Goal: Information Seeking & Learning: Learn about a topic

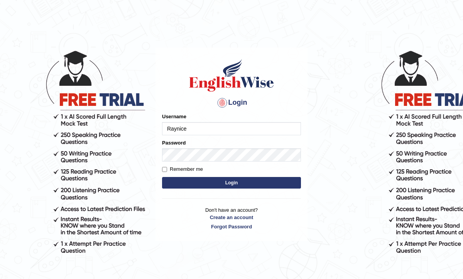
type input "Raynice"
click at [164, 168] on input "Remember me" at bounding box center [164, 169] width 5 height 5
checkbox input "true"
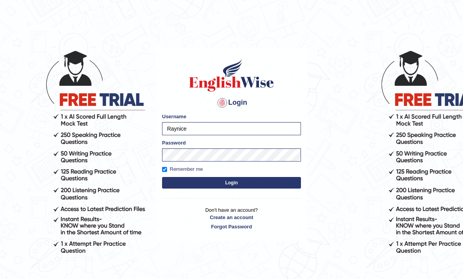
click at [226, 184] on button "Login" at bounding box center [231, 183] width 139 height 12
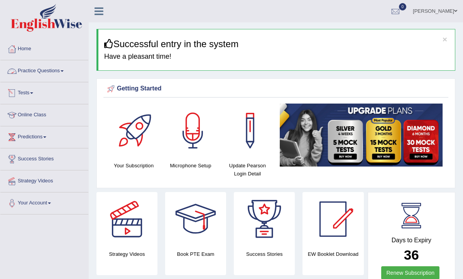
click at [44, 73] on link "Practice Questions" at bounding box center [44, 69] width 88 height 19
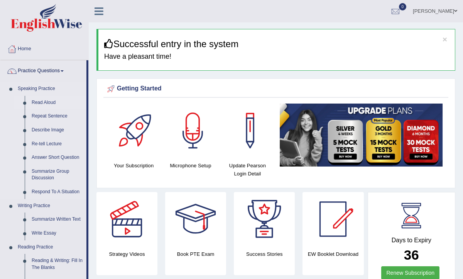
click at [42, 103] on link "Read Aloud" at bounding box center [57, 103] width 58 height 14
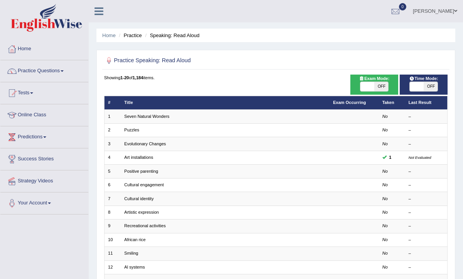
click at [383, 86] on span "OFF" at bounding box center [381, 86] width 14 height 9
checkbox input "true"
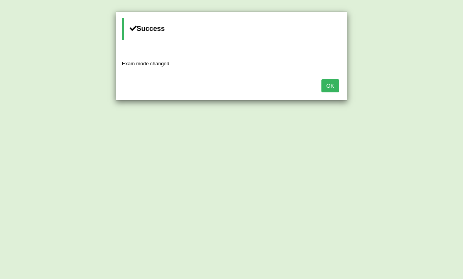
click at [330, 87] on button "OK" at bounding box center [330, 85] width 18 height 13
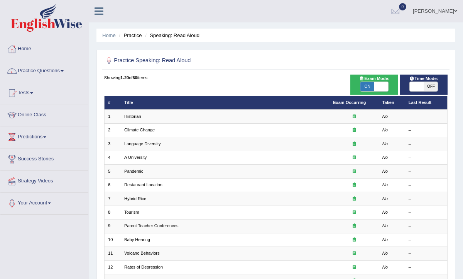
click at [431, 84] on span "OFF" at bounding box center [431, 86] width 14 height 9
checkbox input "true"
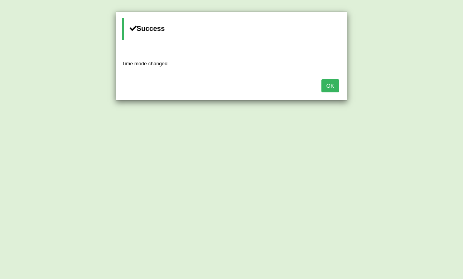
click at [331, 84] on button "OK" at bounding box center [330, 85] width 18 height 13
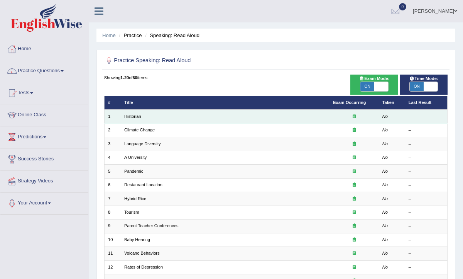
click at [253, 115] on td "Historian" at bounding box center [225, 117] width 209 height 14
click at [133, 114] on link "Historian" at bounding box center [132, 116] width 17 height 5
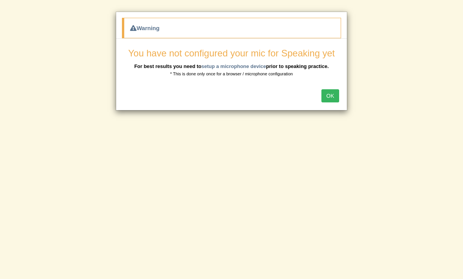
click at [328, 97] on button "OK" at bounding box center [330, 95] width 18 height 13
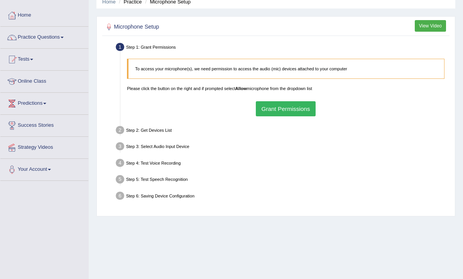
click at [287, 106] on button "Grant Permissions" at bounding box center [286, 108] width 60 height 15
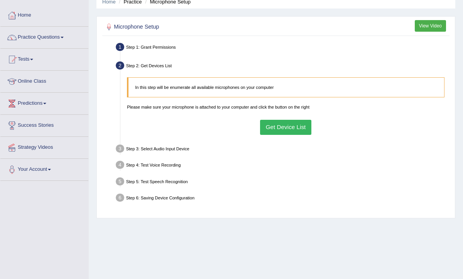
click at [282, 128] on button "Get Device List" at bounding box center [285, 127] width 51 height 15
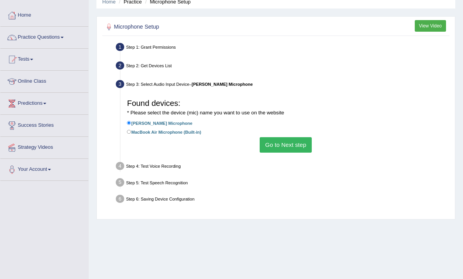
click at [280, 140] on button "Go to Next step" at bounding box center [286, 144] width 52 height 15
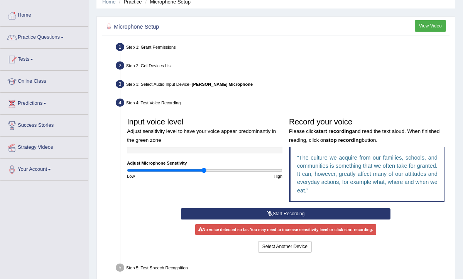
scroll to position [118, 0]
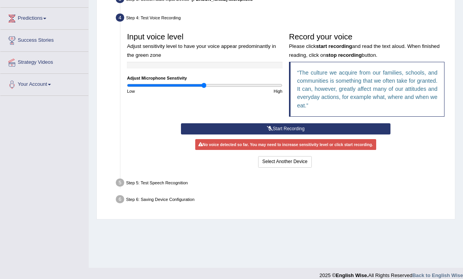
click at [291, 128] on button "Start Recording" at bounding box center [285, 128] width 209 height 11
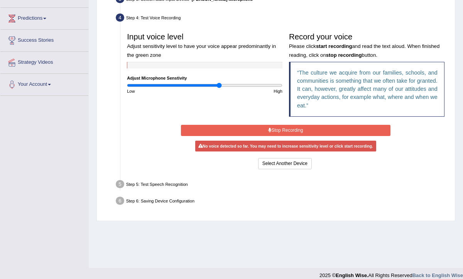
click at [220, 84] on input "range" at bounding box center [204, 85] width 155 height 5
click at [281, 127] on button "Stop Recording" at bounding box center [285, 130] width 209 height 11
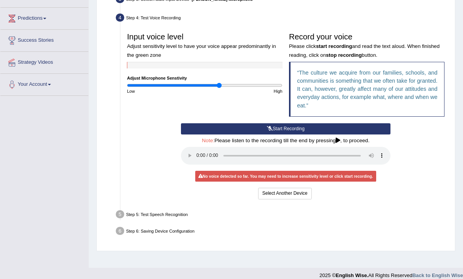
click at [281, 127] on button "Start Recording" at bounding box center [285, 128] width 209 height 11
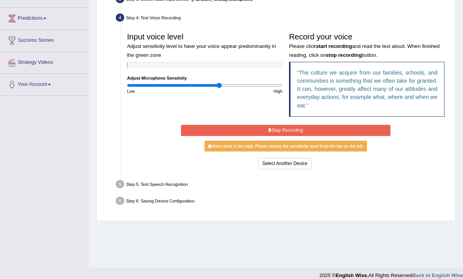
click at [312, 128] on button "Stop Recording" at bounding box center [285, 130] width 209 height 11
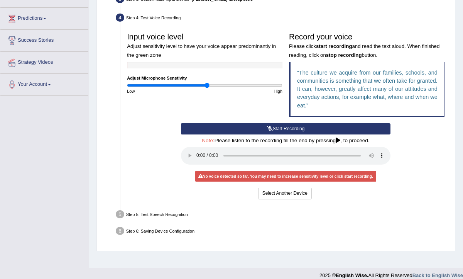
type input "1.04"
click at [206, 86] on input "range" at bounding box center [204, 85] width 155 height 5
click at [274, 128] on button "Start Recording" at bounding box center [285, 128] width 209 height 11
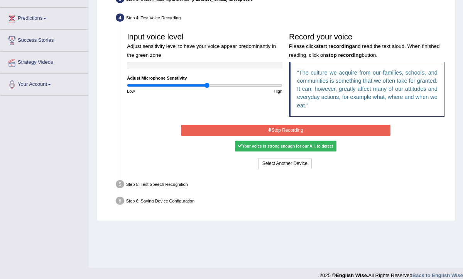
click at [296, 128] on button "Stop Recording" at bounding box center [285, 130] width 209 height 11
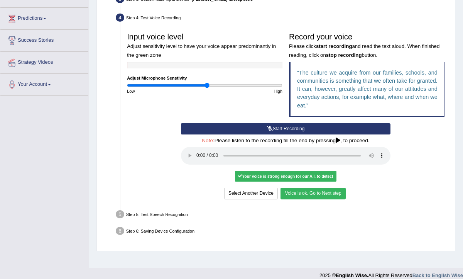
click at [315, 194] on button "Voice is ok. Go to Next step" at bounding box center [312, 192] width 65 height 11
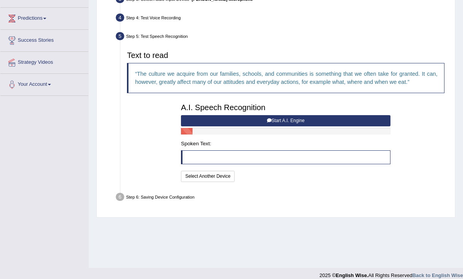
click at [289, 117] on button "Start A.I. Engine" at bounding box center [285, 120] width 209 height 11
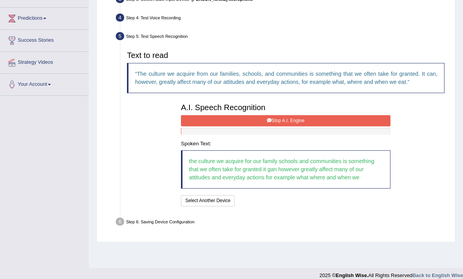
click at [284, 118] on button "Stop A.I. Engine" at bounding box center [285, 120] width 209 height 11
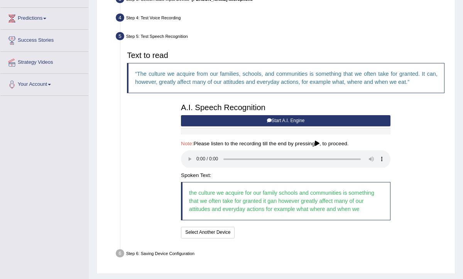
scroll to position [136, 0]
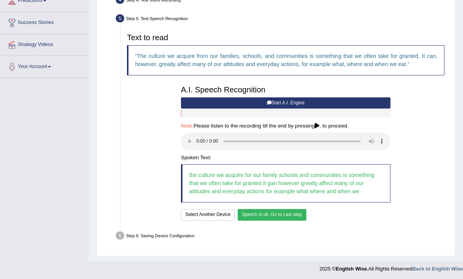
click at [283, 211] on button "Speech is ok. Go to Last step" at bounding box center [272, 214] width 69 height 11
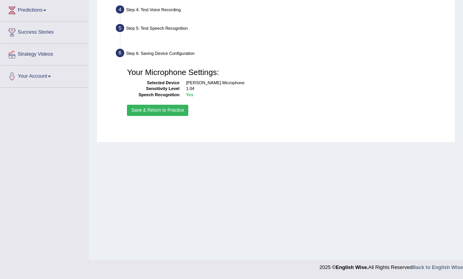
scroll to position [127, 0]
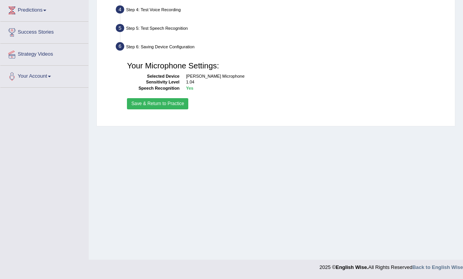
click at [147, 105] on button "Save & Return to Practice" at bounding box center [157, 103] width 61 height 11
click at [152, 105] on button "Save & Return to Practice" at bounding box center [157, 103] width 61 height 11
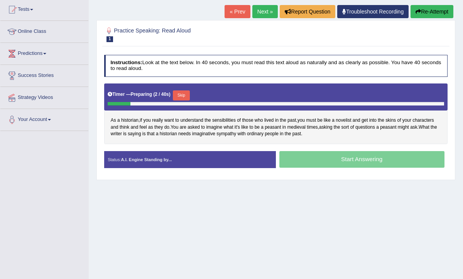
scroll to position [83, 0]
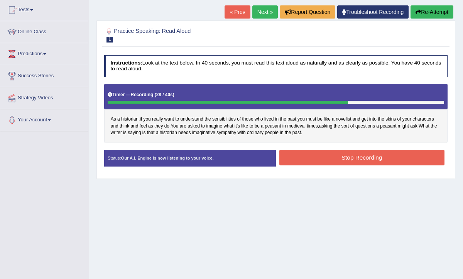
click at [380, 150] on button "Stop Recording" at bounding box center [361, 157] width 165 height 15
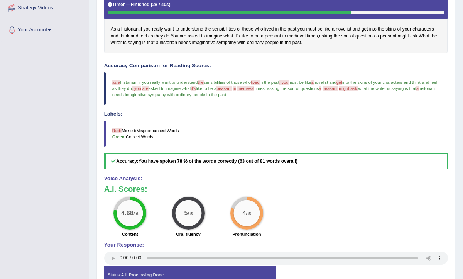
scroll to position [170, 0]
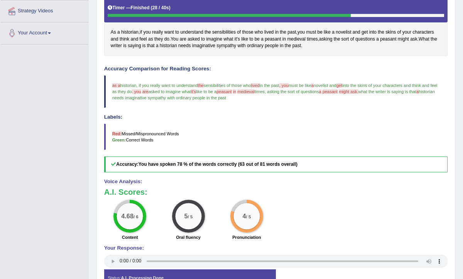
click at [116, 83] on span "as a" at bounding box center [116, 85] width 8 height 5
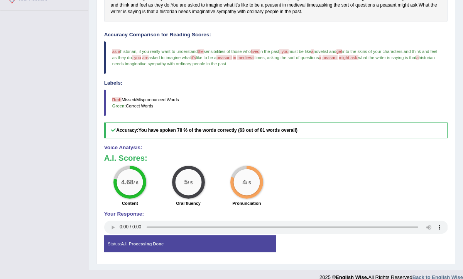
scroll to position [0, 0]
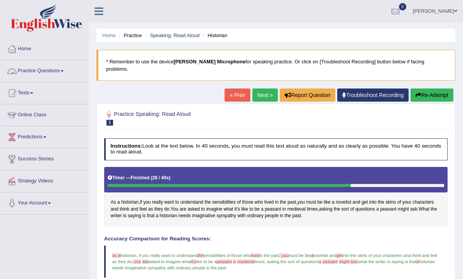
click at [39, 70] on link "Practice Questions" at bounding box center [44, 69] width 88 height 19
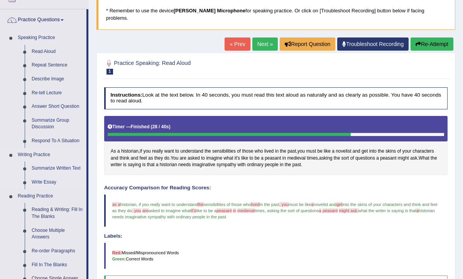
scroll to position [76, 0]
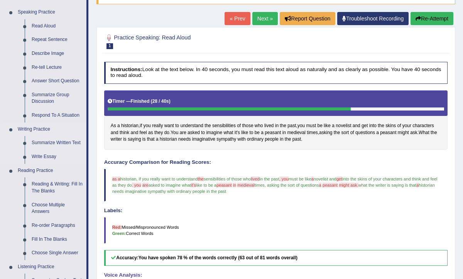
click at [32, 128] on link "Writing Practice" at bounding box center [50, 129] width 72 height 14
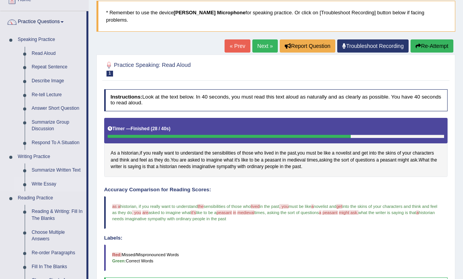
scroll to position [54, 0]
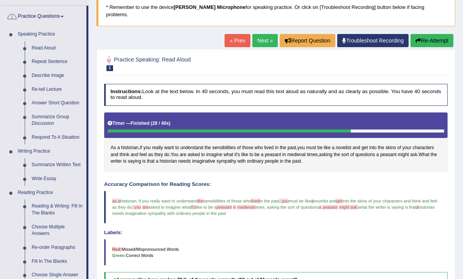
click at [42, 15] on link "Practice Questions" at bounding box center [43, 15] width 86 height 19
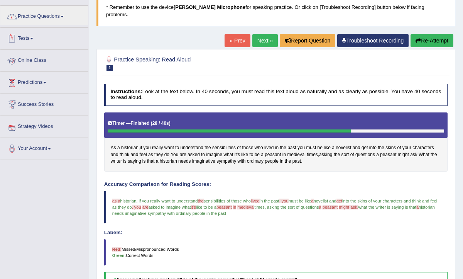
click at [32, 40] on link "Tests" at bounding box center [44, 37] width 88 height 19
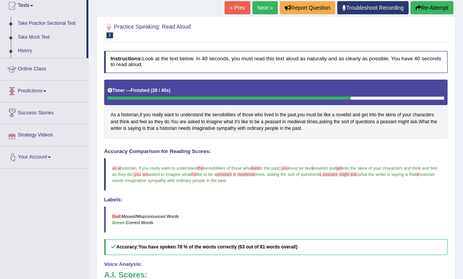
scroll to position [86, 0]
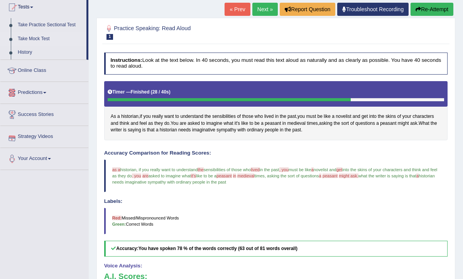
click at [44, 40] on link "Take Mock Test" at bounding box center [50, 39] width 72 height 14
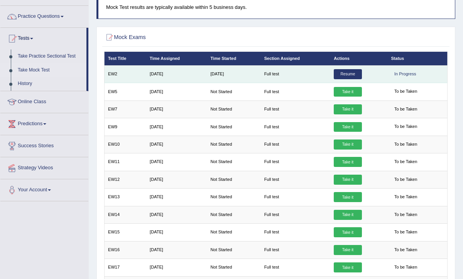
click at [348, 76] on link "Resume" at bounding box center [348, 74] width 28 height 10
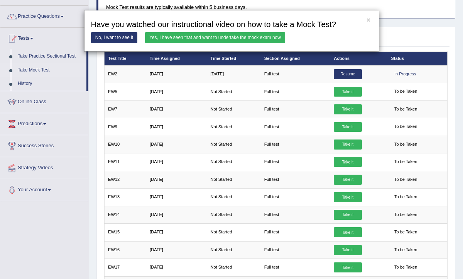
click at [236, 37] on link "Yes, I have seen that and want to undertake the mock exam now" at bounding box center [215, 37] width 140 height 11
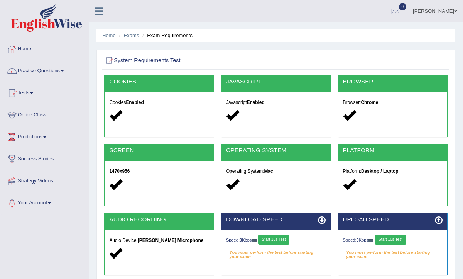
scroll to position [58, 0]
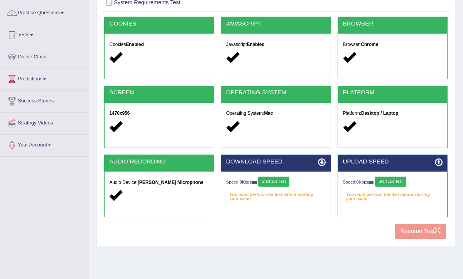
click at [280, 181] on button "Start 10s Test" at bounding box center [273, 181] width 31 height 10
click at [397, 183] on button "Start 10s Test" at bounding box center [390, 181] width 31 height 10
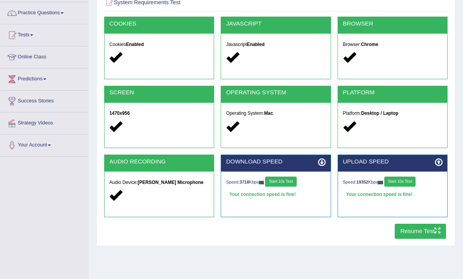
click at [417, 233] on button "Resume Test" at bounding box center [420, 230] width 51 height 15
